Goal: Browse casually

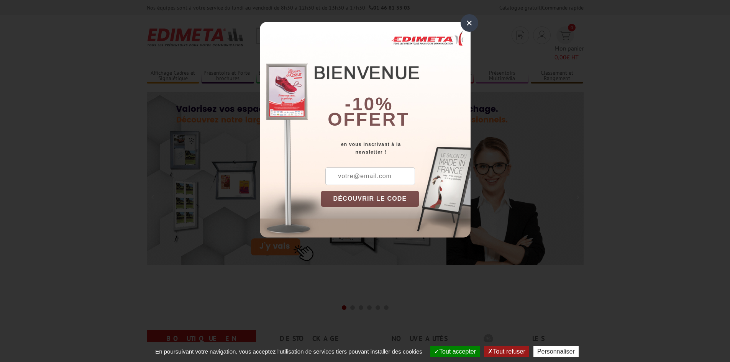
click at [465, 36] on div "-10% offert" at bounding box center [395, 80] width 149 height 103
click at [468, 25] on div "×" at bounding box center [469, 23] width 18 height 18
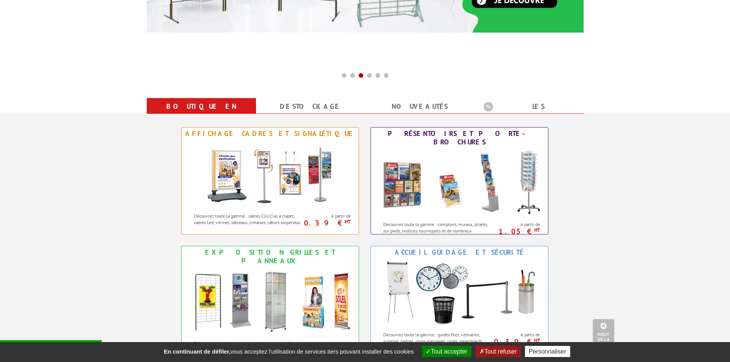
scroll to position [115, 0]
